Goal: Task Accomplishment & Management: Manage account settings

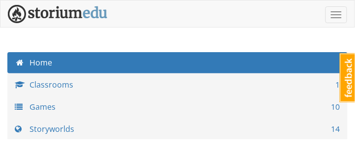
click at [123, 13] on div "Toggle navigation" at bounding box center [177, 14] width 354 height 25
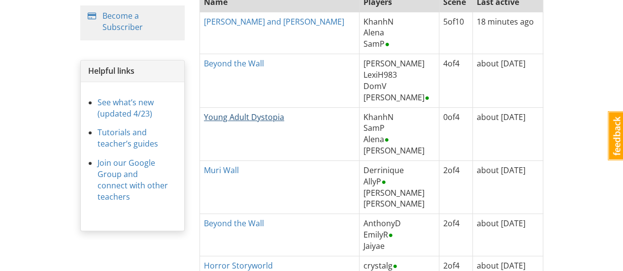
scroll to position [148, 0]
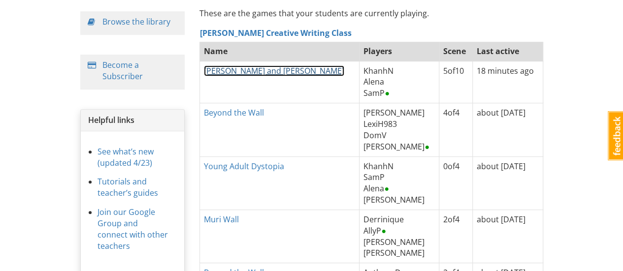
click at [244, 70] on link "[PERSON_NAME] and [PERSON_NAME]" at bounding box center [274, 70] width 140 height 11
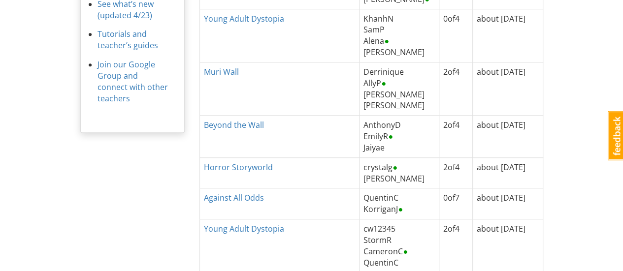
scroll to position [345, 0]
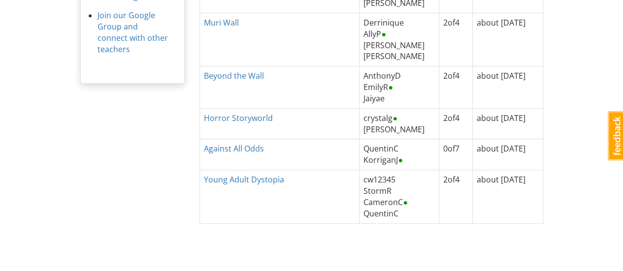
click at [355, 155] on td "cw12345 StormR CameronC ● [GEOGRAPHIC_DATA]" at bounding box center [399, 196] width 80 height 53
click at [355, 155] on span "●" at bounding box center [405, 202] width 5 height 11
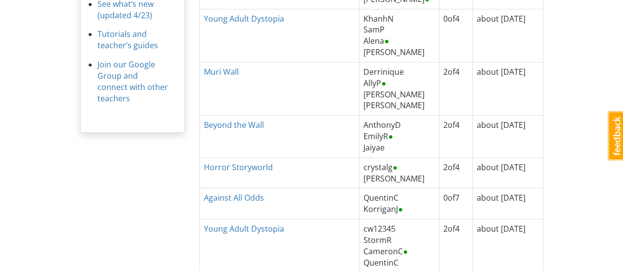
scroll to position [353, 0]
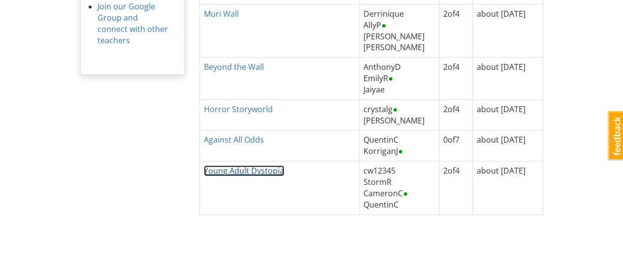
click at [237, 155] on link "Young Adult Dystopia" at bounding box center [244, 170] width 80 height 11
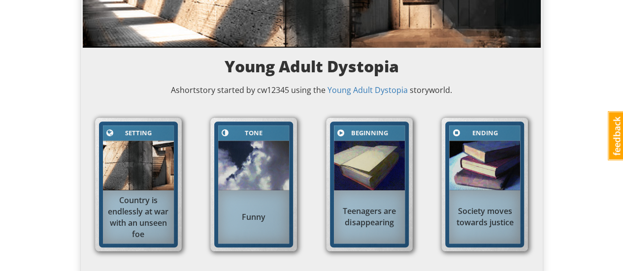
scroll to position [345, 0]
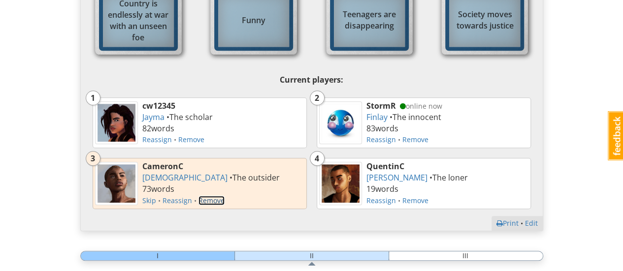
click at [210, 155] on link "Remove" at bounding box center [211, 200] width 26 height 9
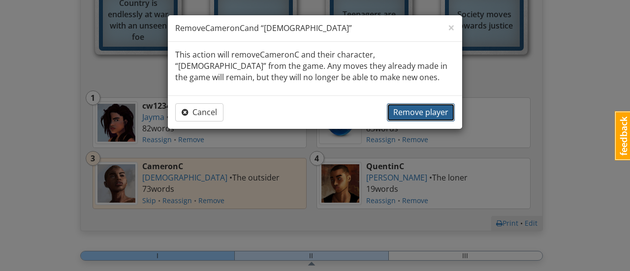
click at [355, 109] on span "Remove player" at bounding box center [420, 112] width 55 height 11
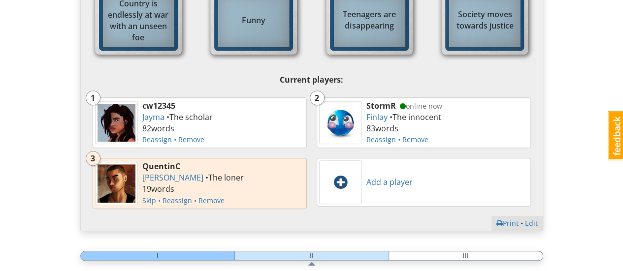
click at [343, 155] on span at bounding box center [340, 182] width 13 height 16
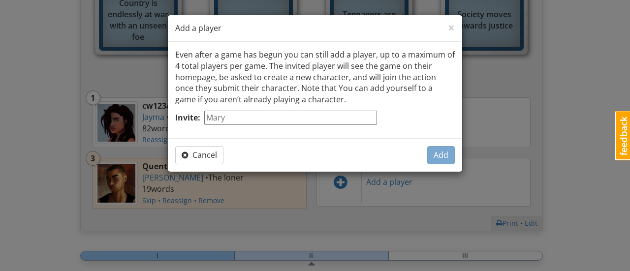
click at [261, 118] on input "Invite:" at bounding box center [290, 118] width 173 height 14
type input "KorriganJ"
click at [355, 152] on span "Add" at bounding box center [441, 155] width 15 height 11
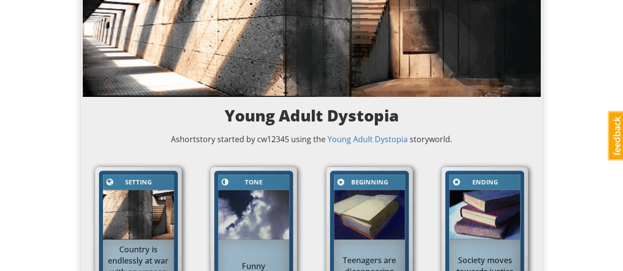
scroll to position [0, 0]
